Goal: Contribute content

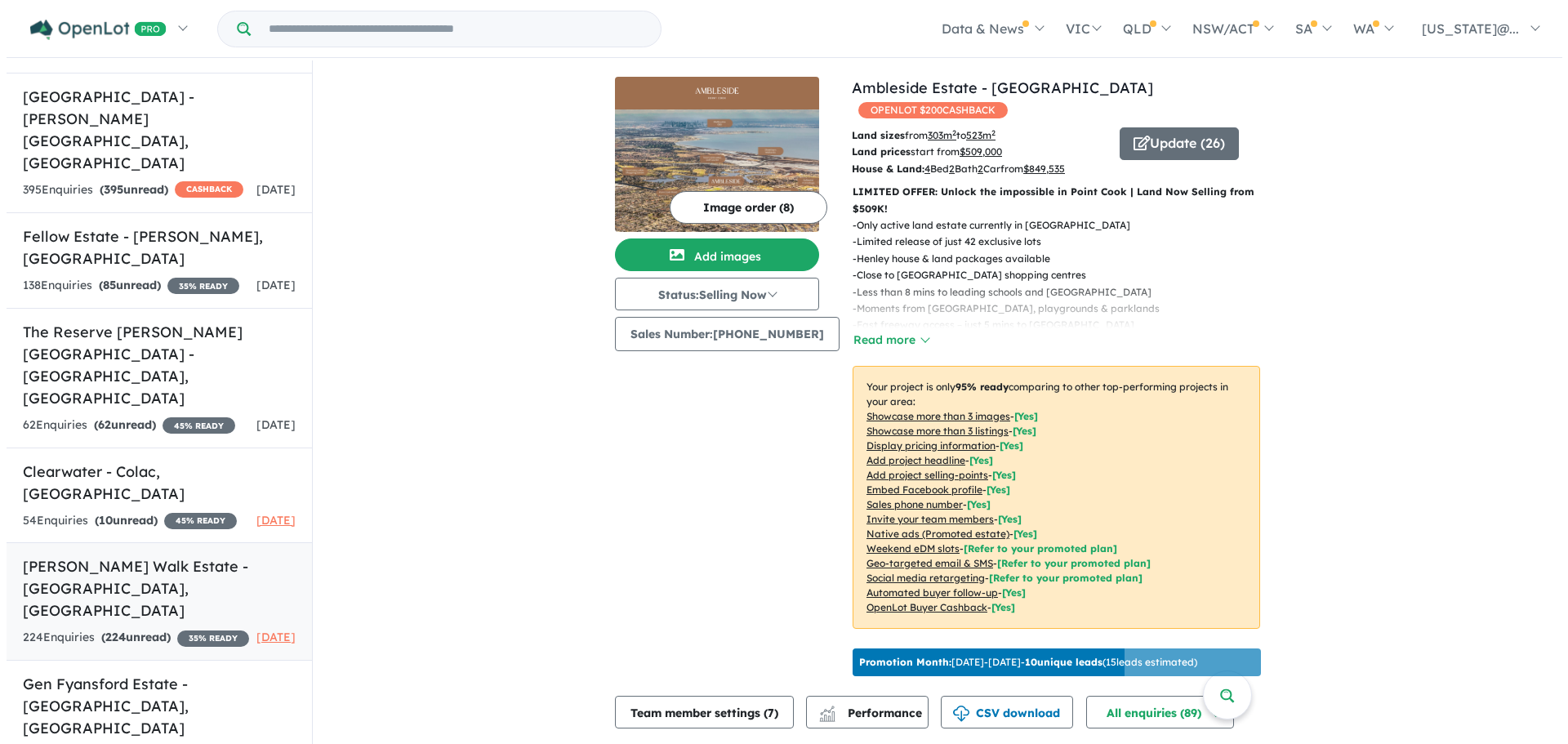
scroll to position [767, 0]
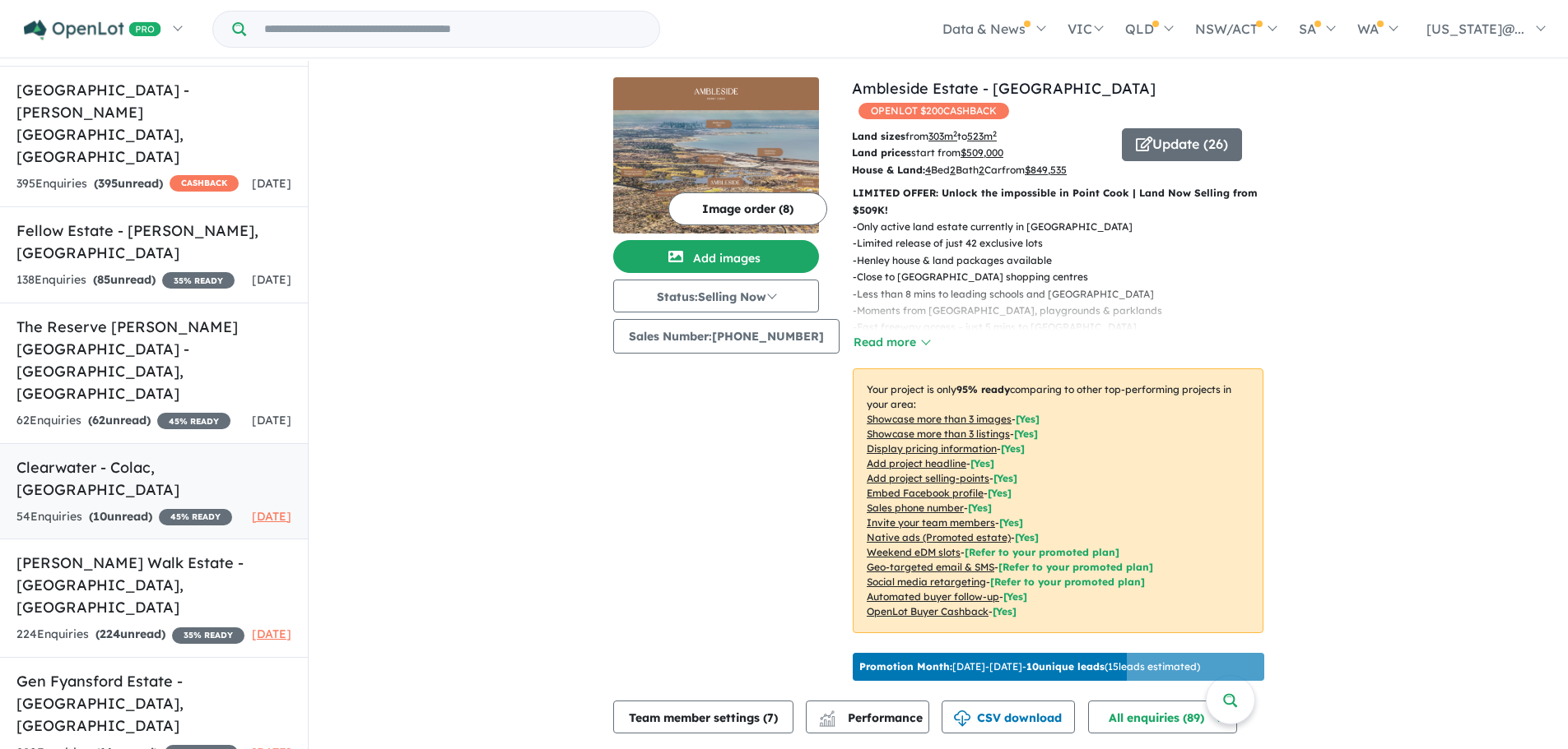
click at [141, 456] on h5 "Clearwater - [GEOGRAPHIC_DATA] , [GEOGRAPHIC_DATA]" at bounding box center [154, 478] width 275 height 44
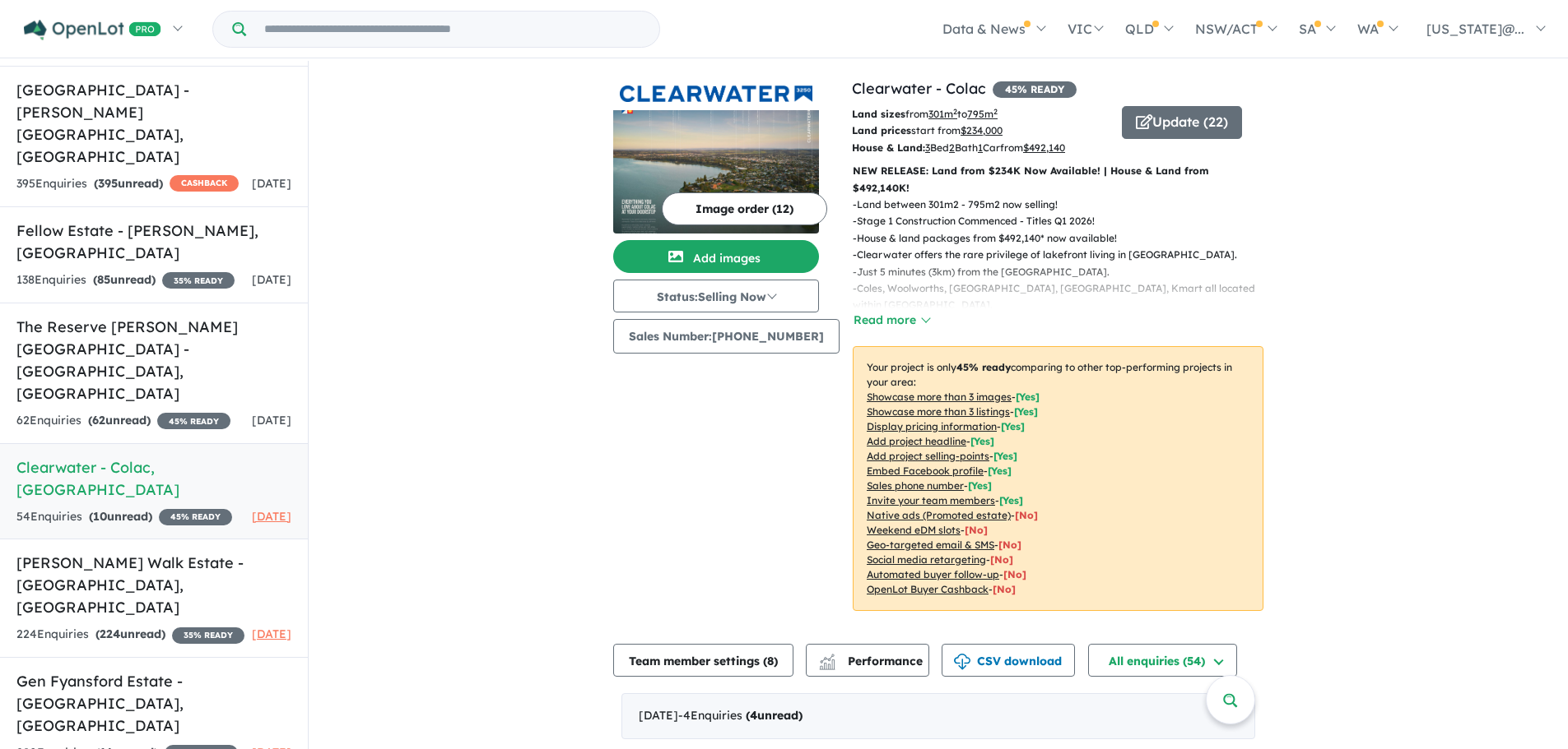
click at [748, 215] on button "Image order ( 12 )" at bounding box center [744, 209] width 165 height 33
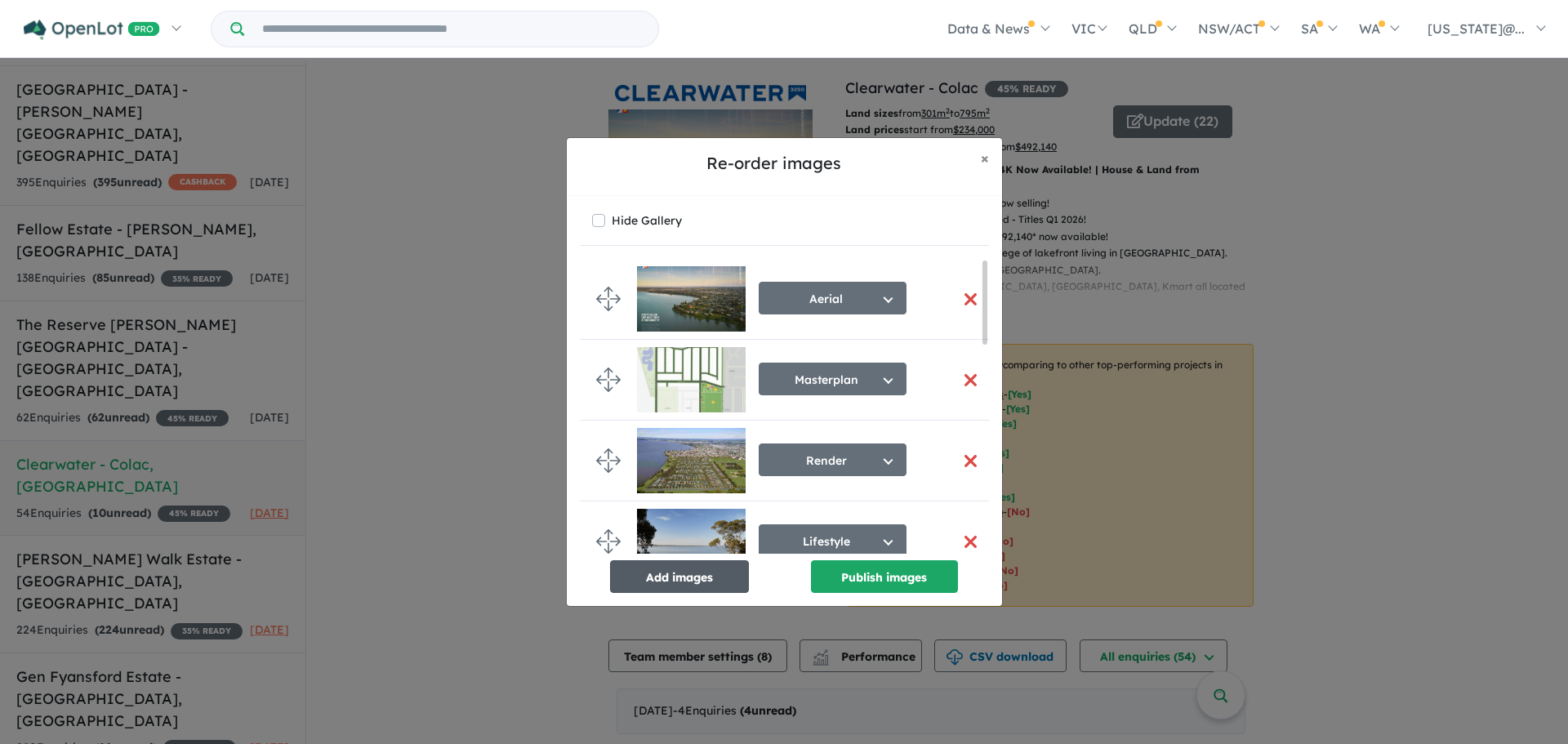
click at [729, 578] on button "Add images" at bounding box center [679, 577] width 139 height 33
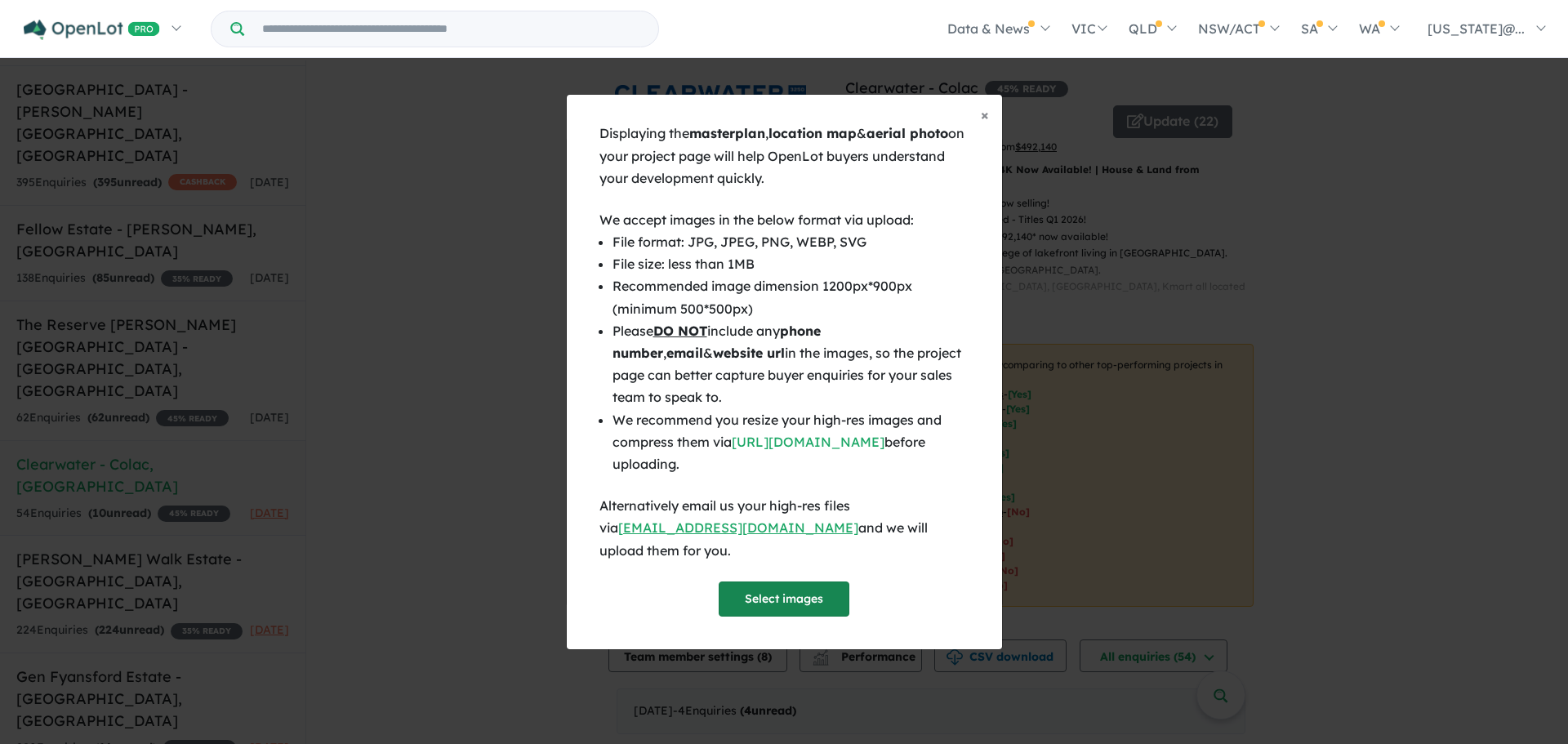
click at [773, 595] on button "Select images" at bounding box center [784, 599] width 130 height 35
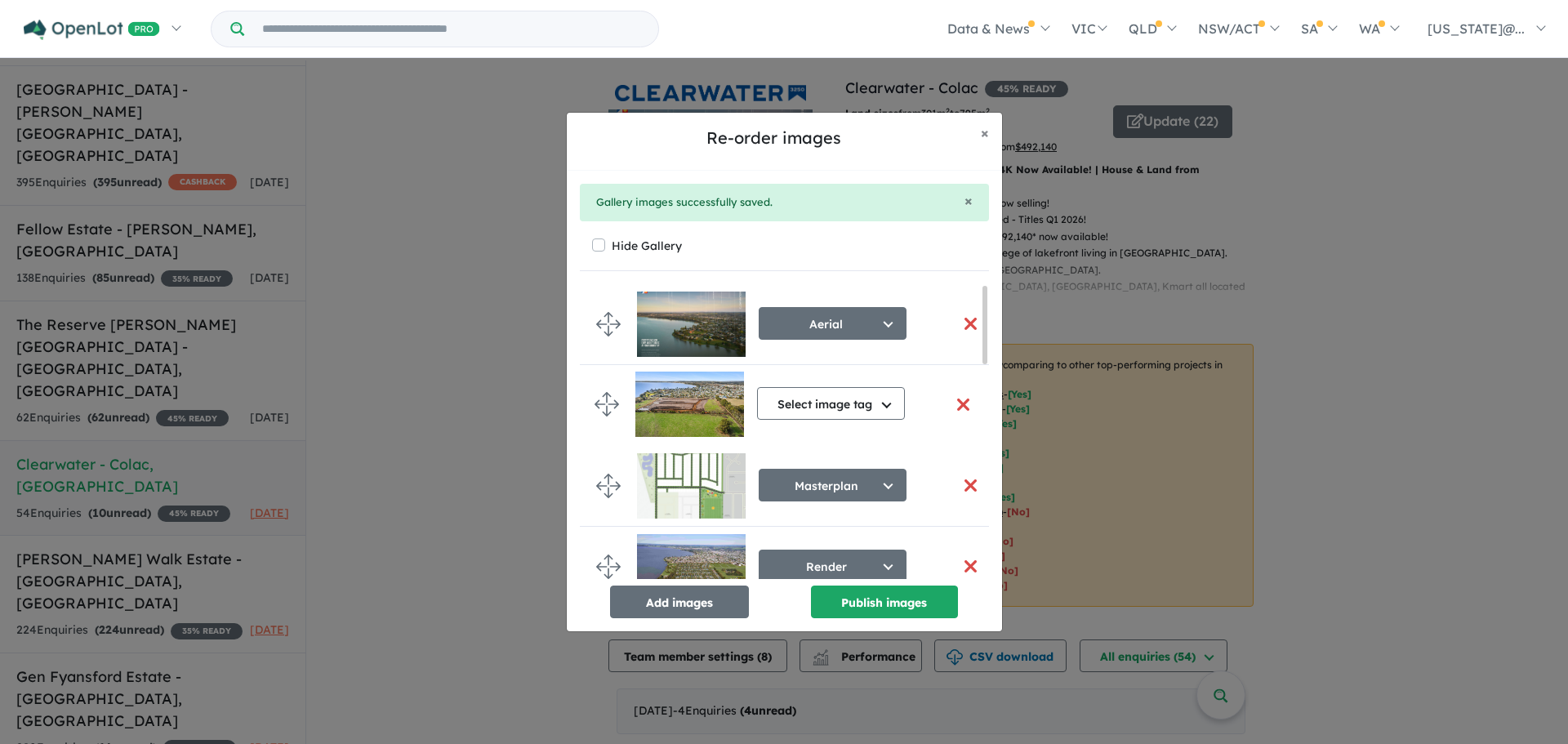
drag, startPoint x: 610, startPoint y: 544, endPoint x: 608, endPoint y: 403, distance: 141.0
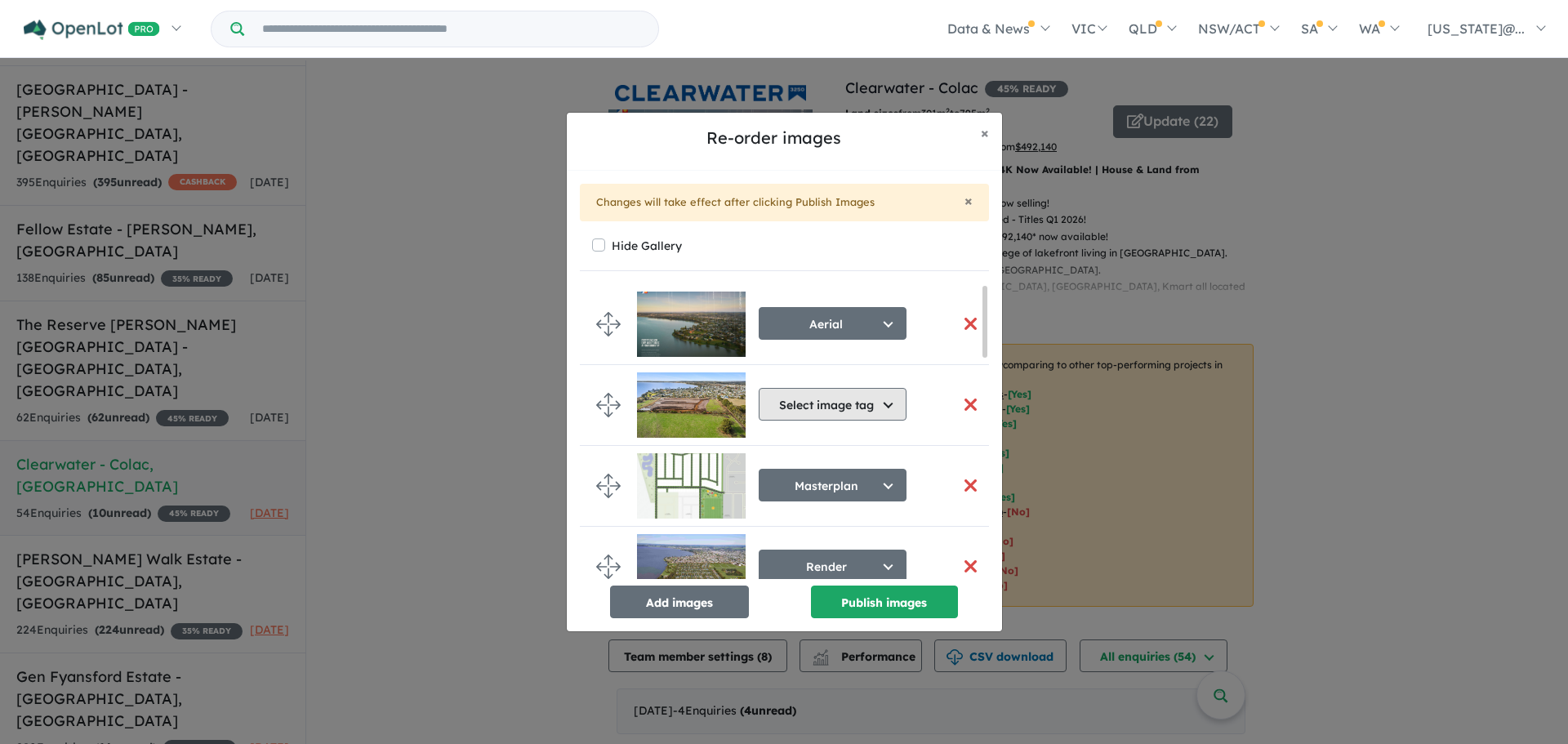
click at [839, 407] on button "Select image tag" at bounding box center [833, 404] width 148 height 33
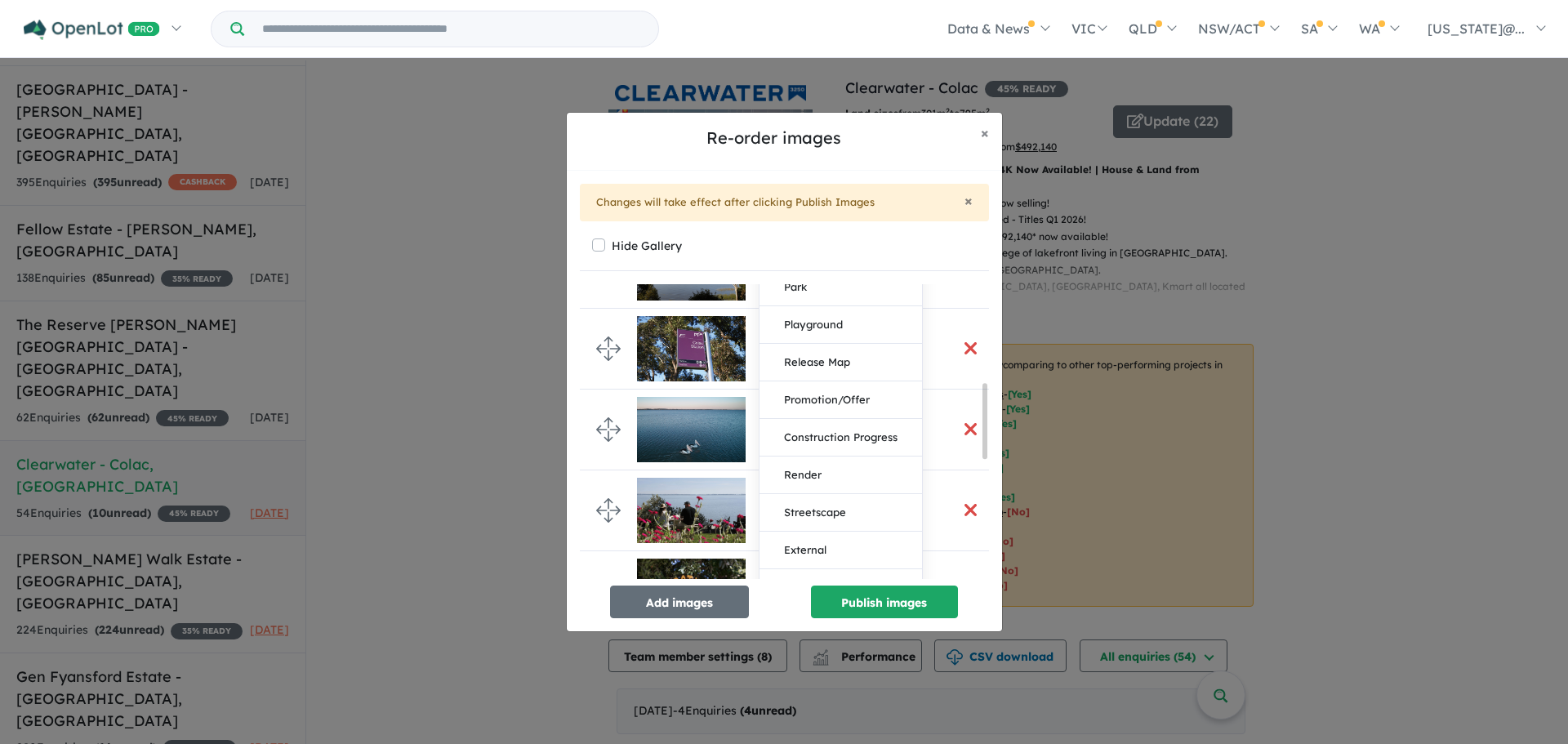
scroll to position [408, 0]
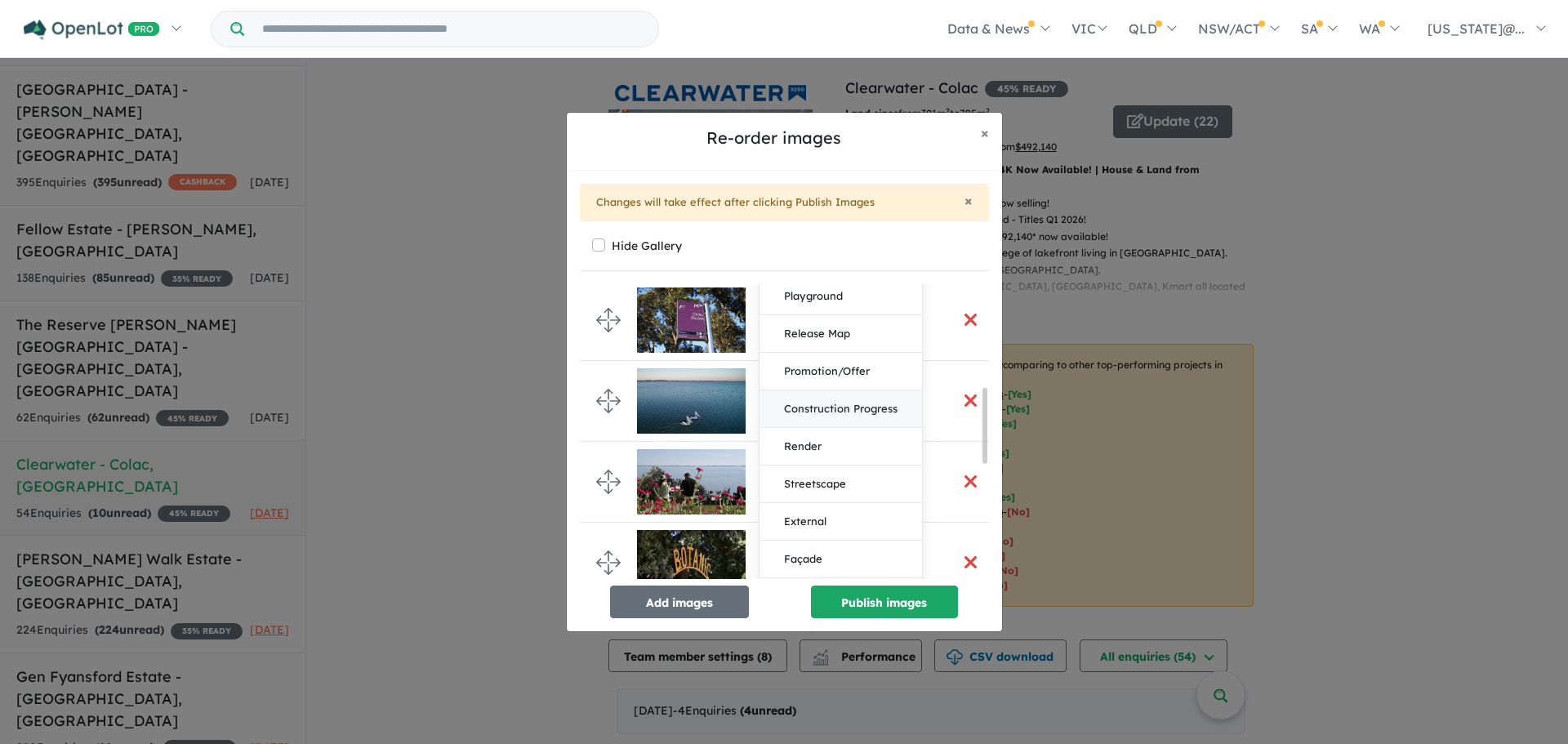
click at [854, 414] on button "Construction Progress" at bounding box center [841, 409] width 162 height 38
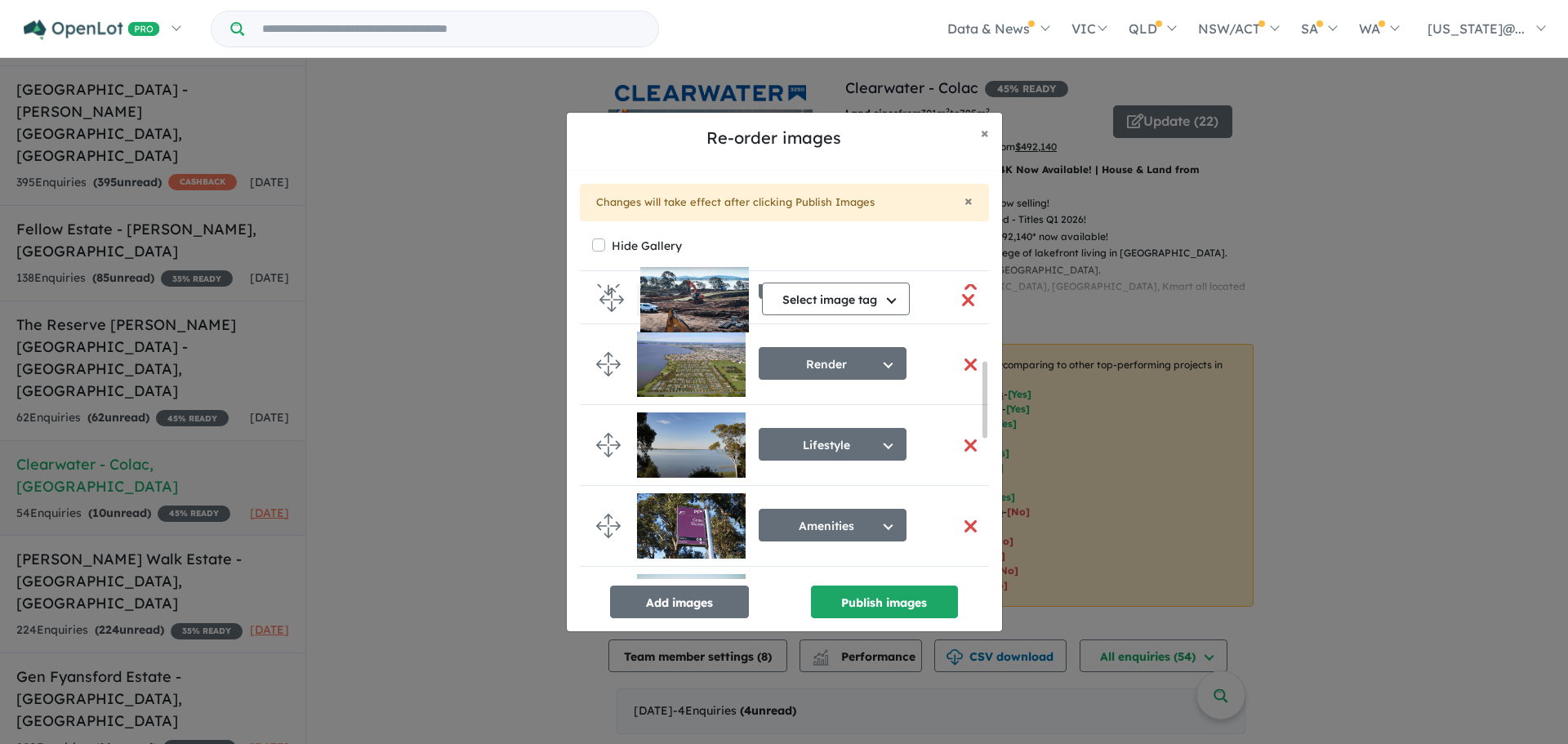
scroll to position [211, 0]
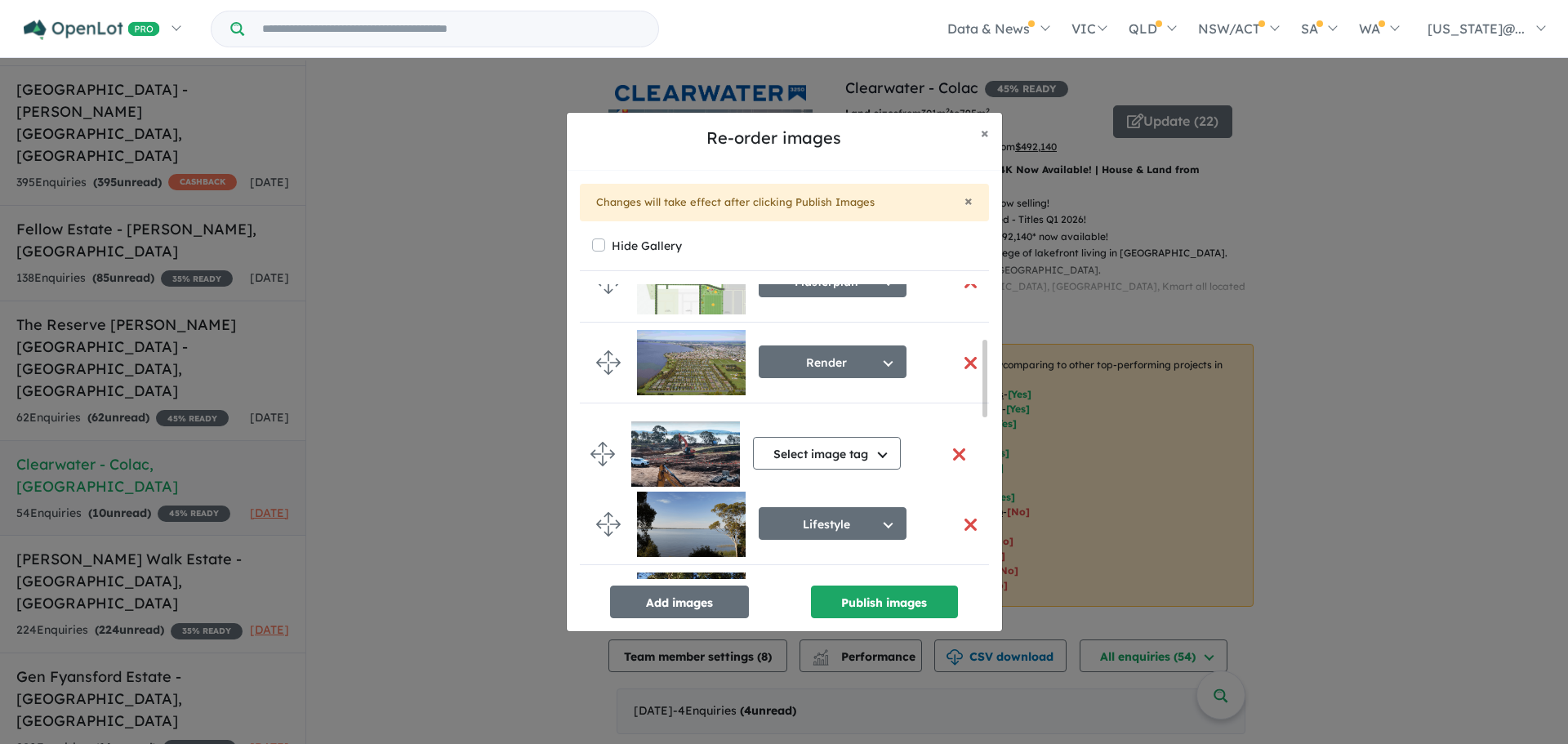
drag, startPoint x: 616, startPoint y: 551, endPoint x: 610, endPoint y: 460, distance: 91.2
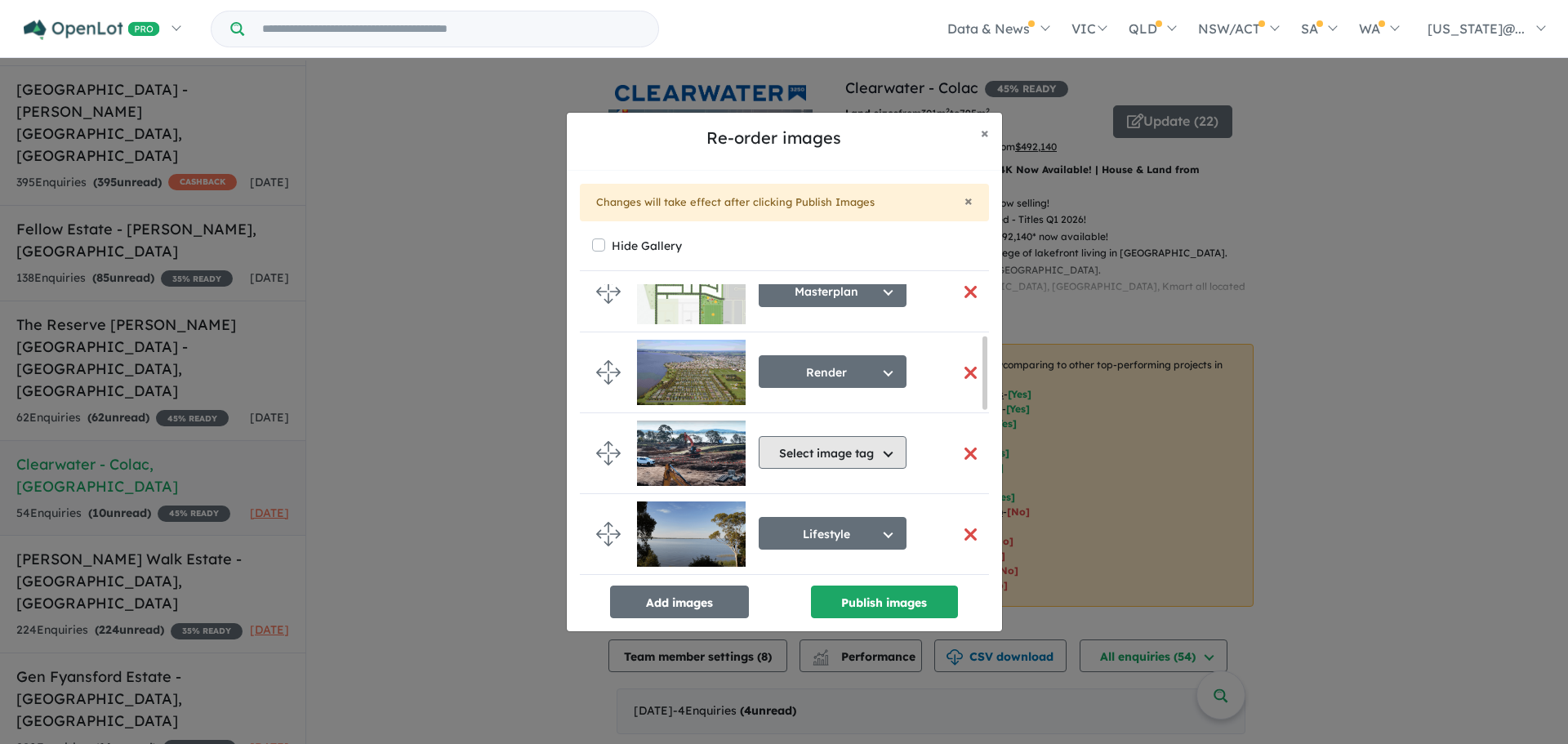
click at [800, 454] on button "Select image tag" at bounding box center [833, 452] width 148 height 33
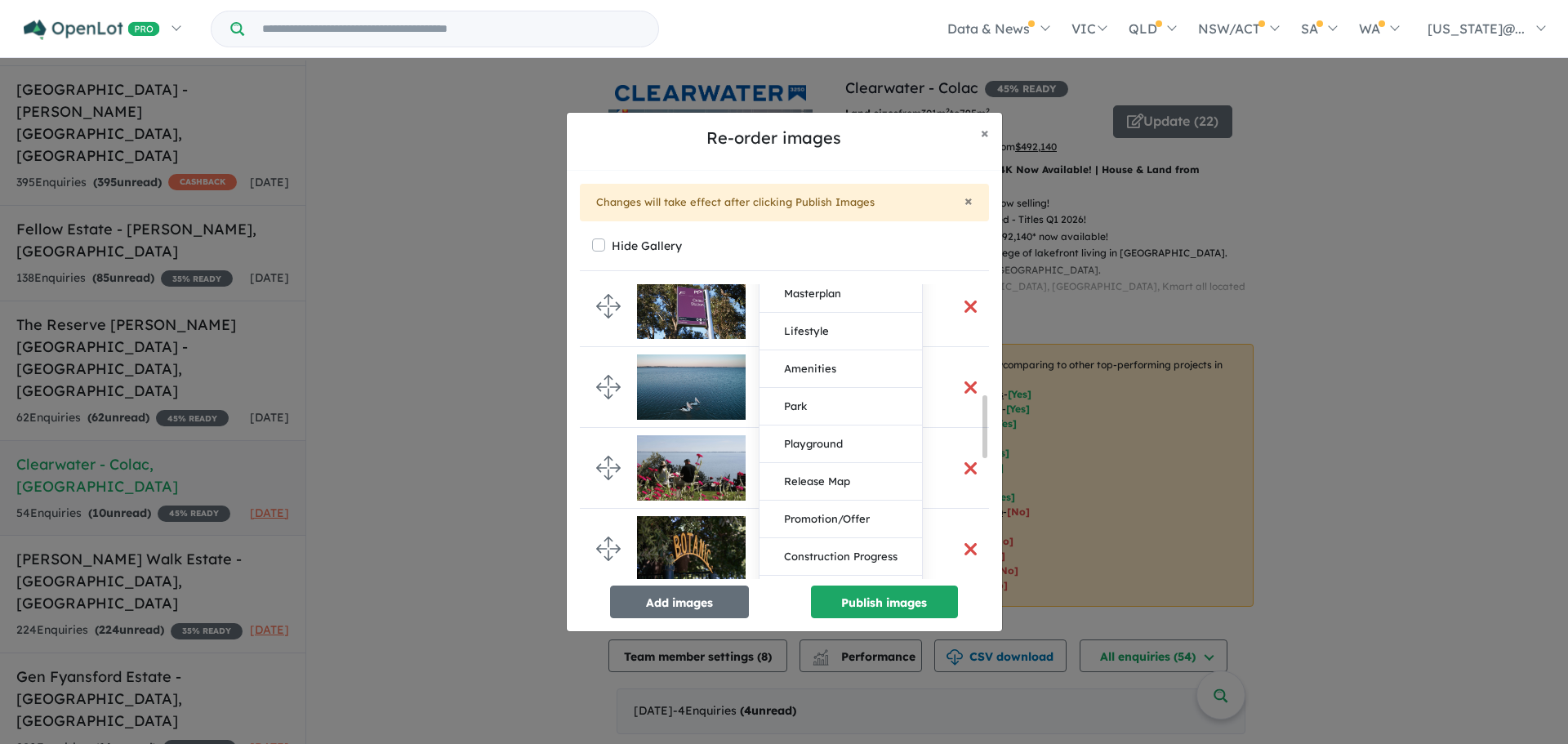
scroll to position [535, 0]
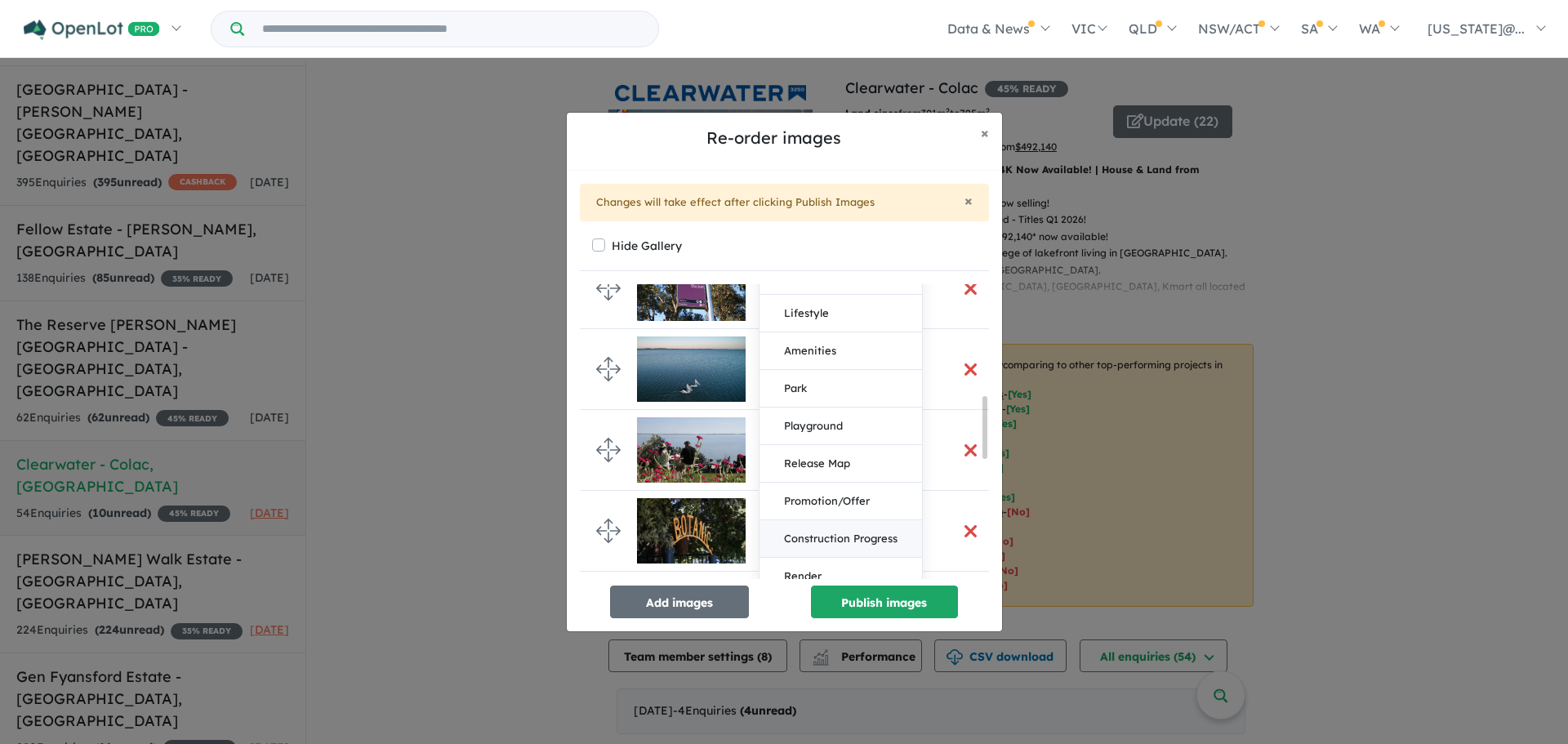
click at [844, 538] on button "Construction Progress" at bounding box center [841, 540] width 162 height 38
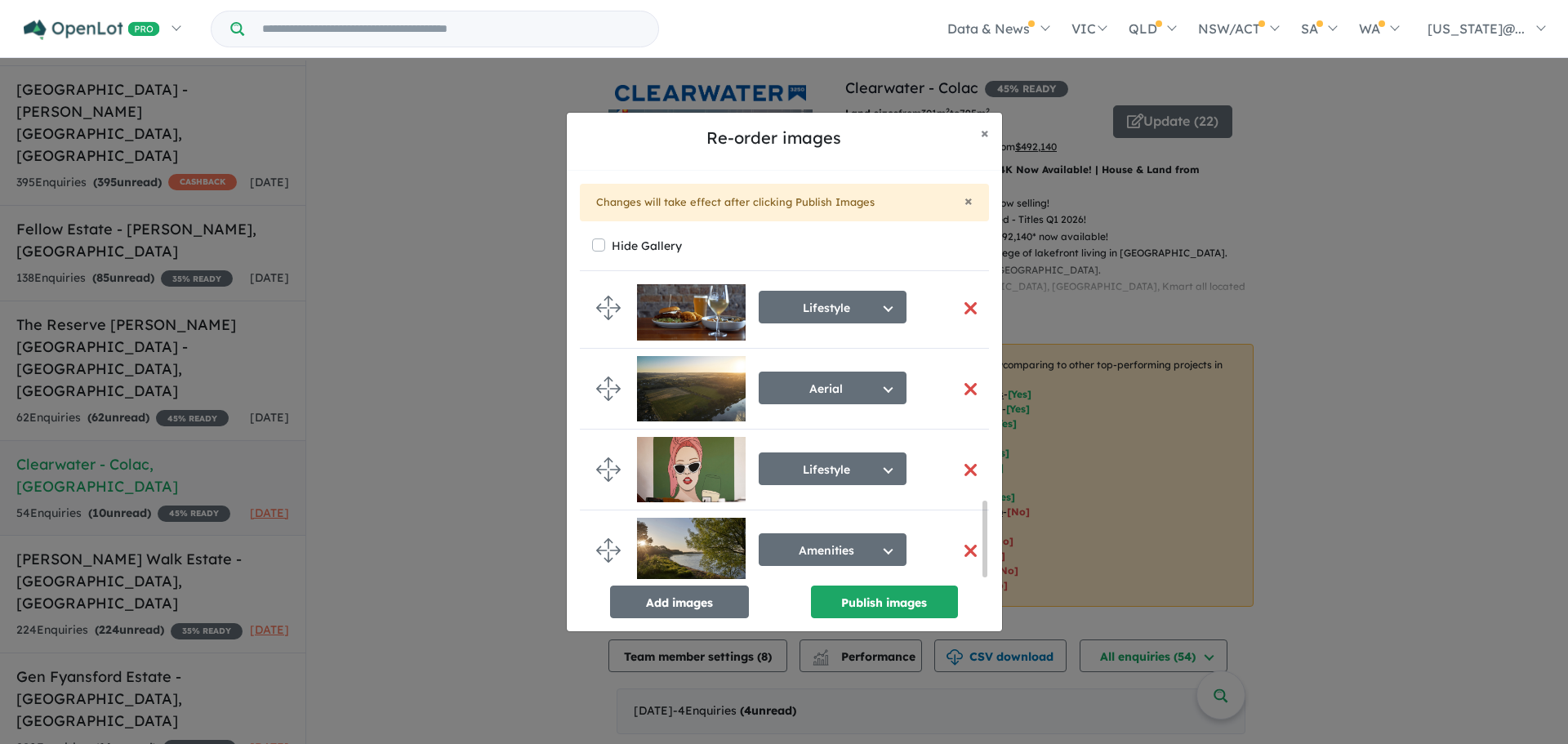
click at [964, 461] on button "button" at bounding box center [971, 470] width 34 height 35
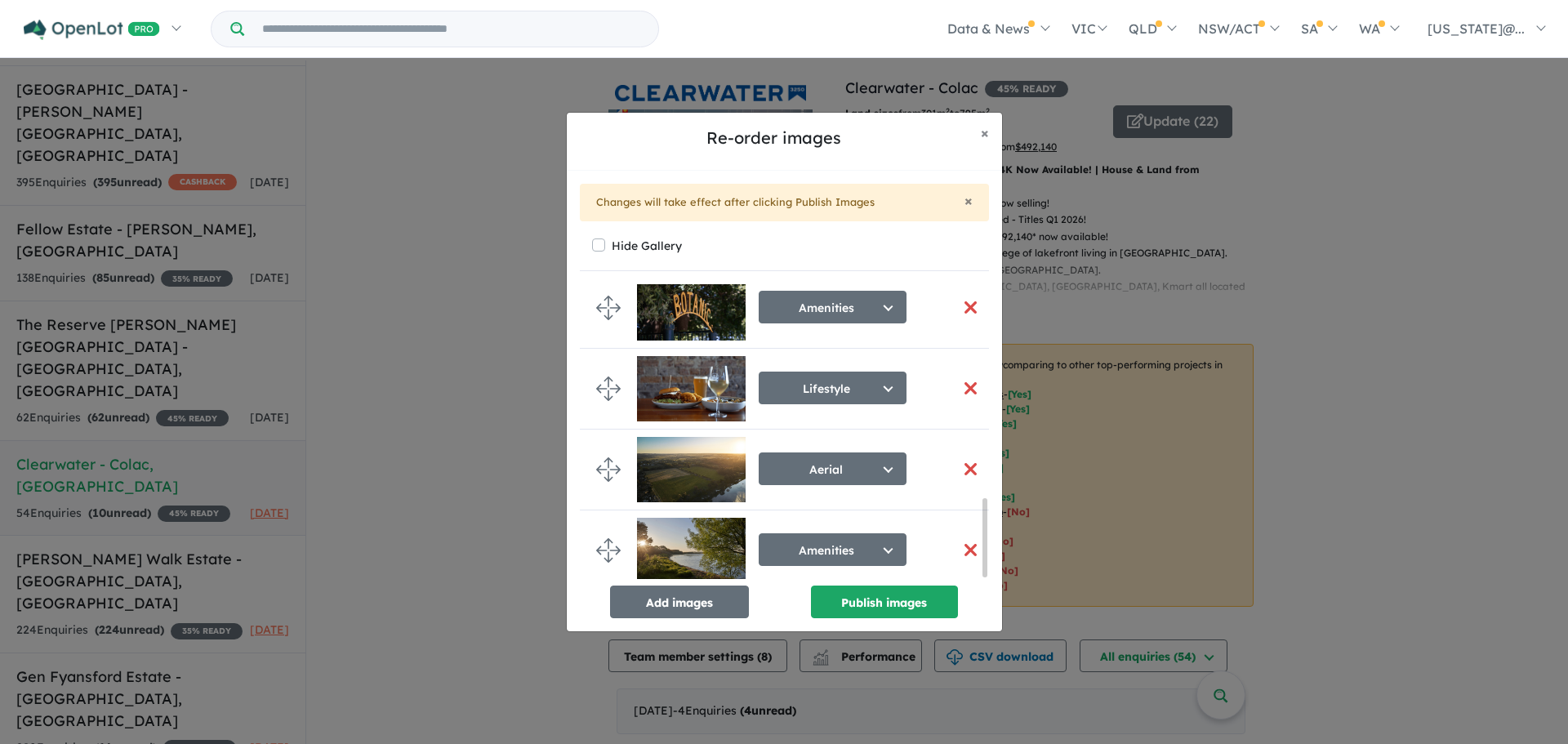
scroll to position [811, 0]
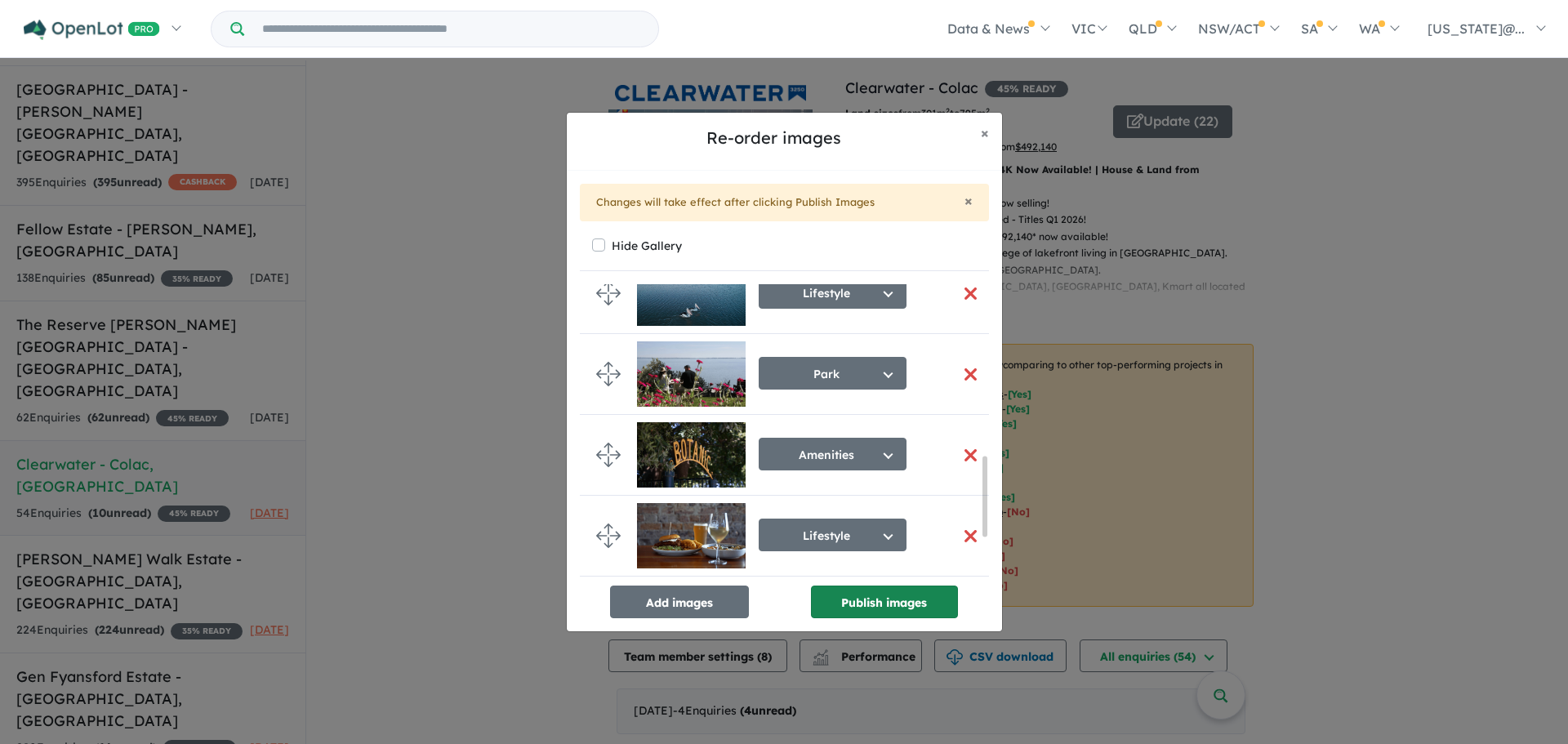
click at [895, 614] on button "Publish images" at bounding box center [884, 602] width 147 height 33
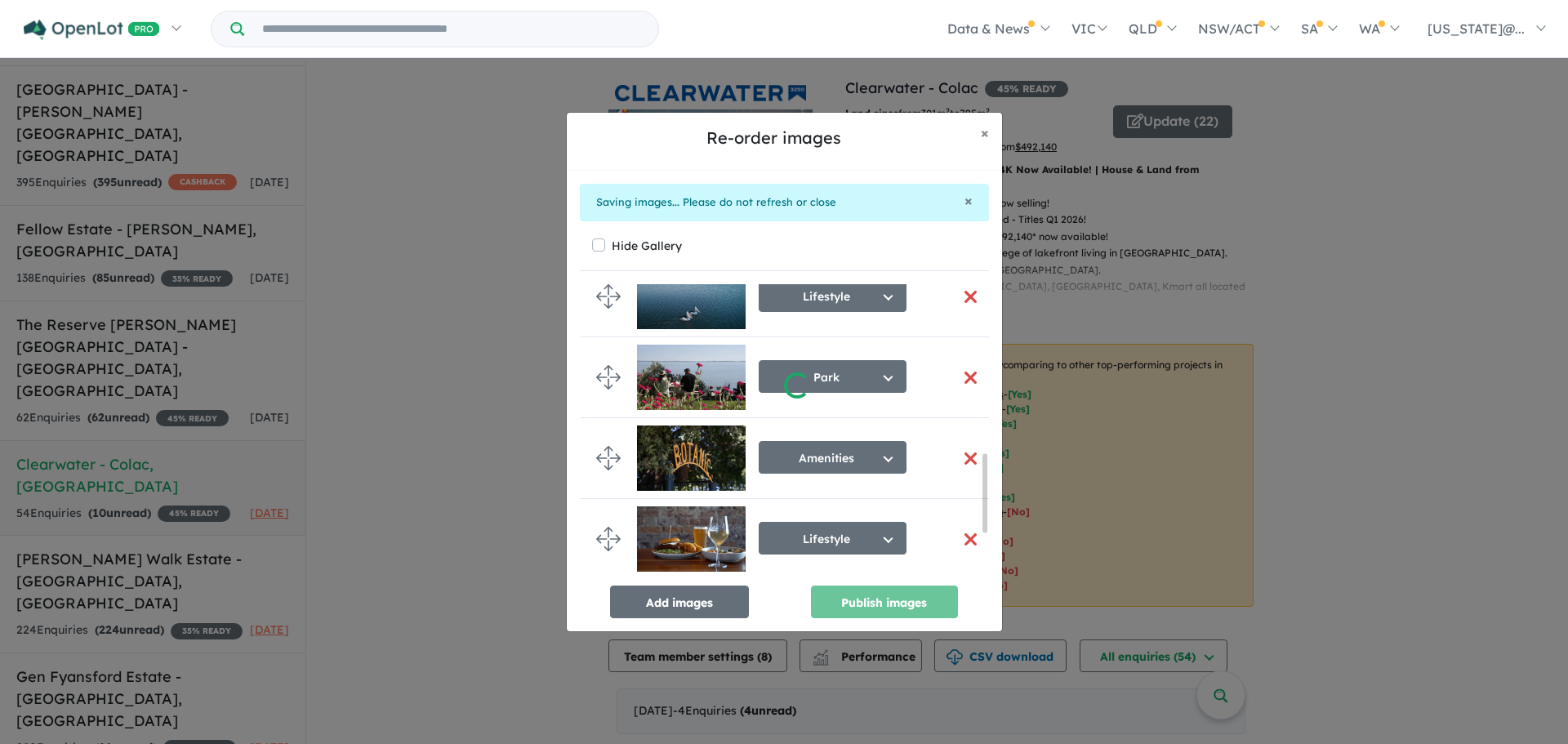
scroll to position [638, 0]
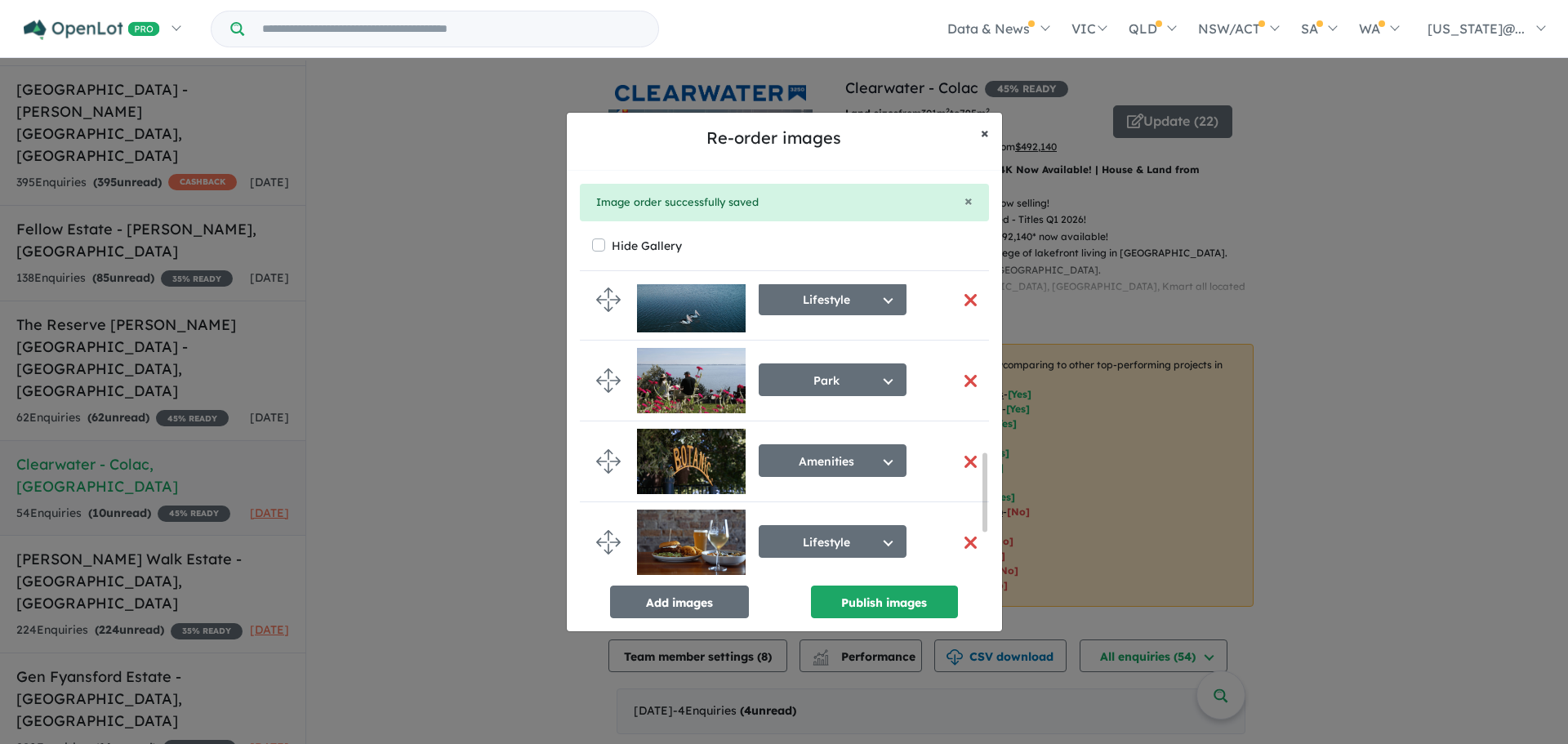
click at [988, 138] on span "×" at bounding box center [986, 133] width 9 height 19
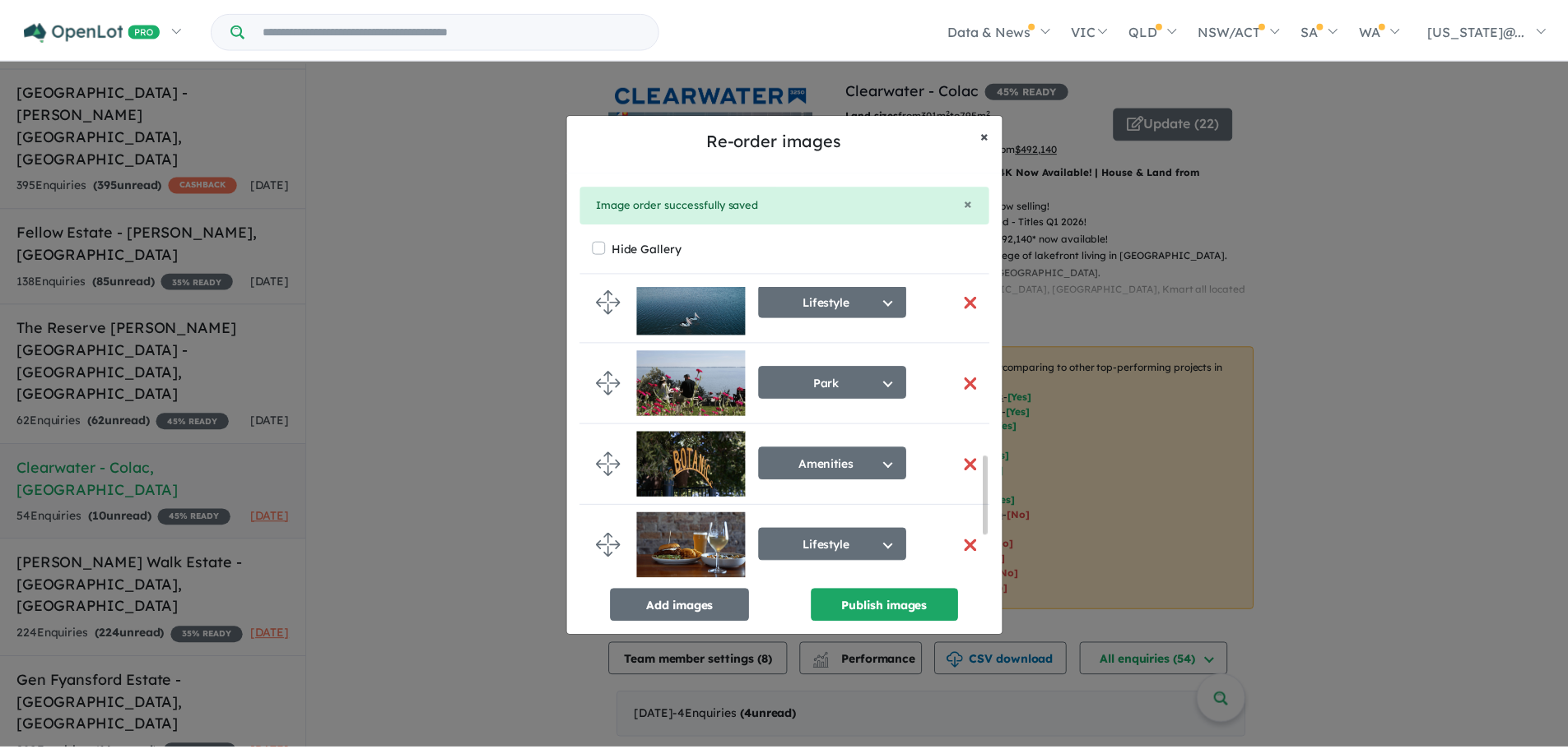
scroll to position [638, 0]
